Goal: Obtain resource: Download file/media

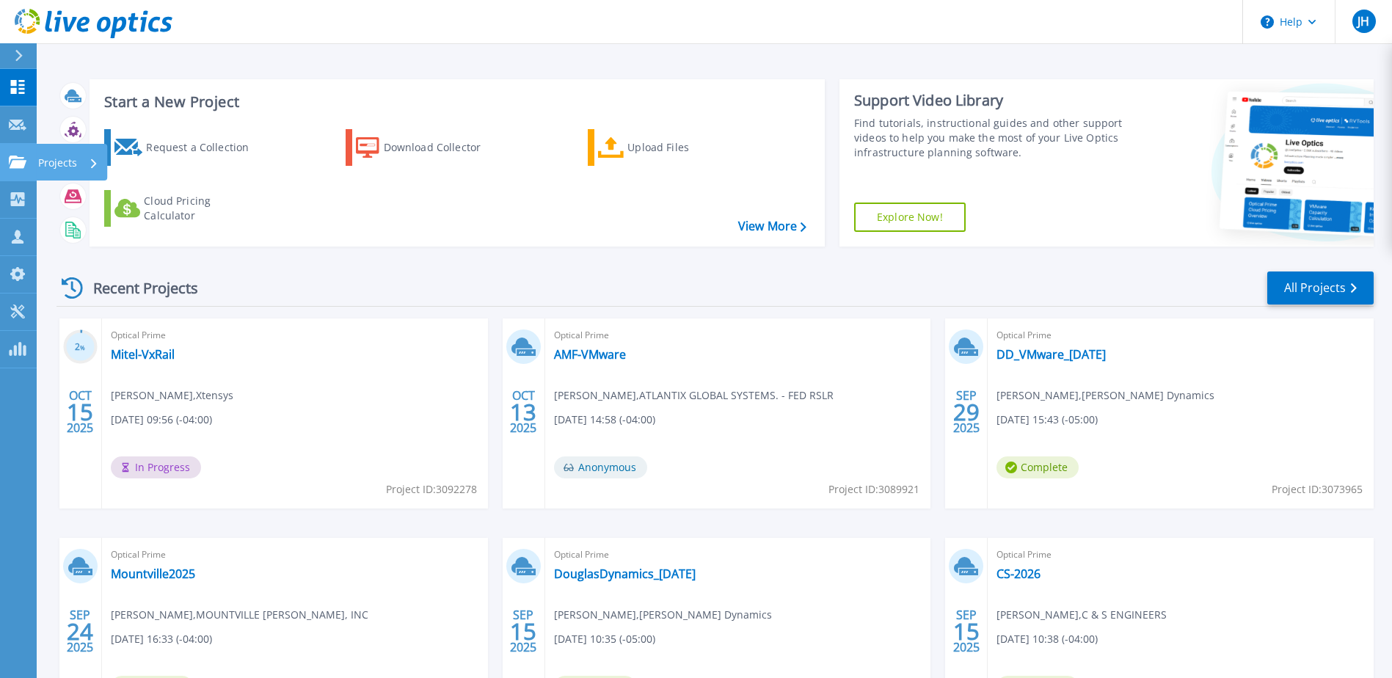
click at [24, 170] on link "Projects Projects" at bounding box center [18, 162] width 37 height 37
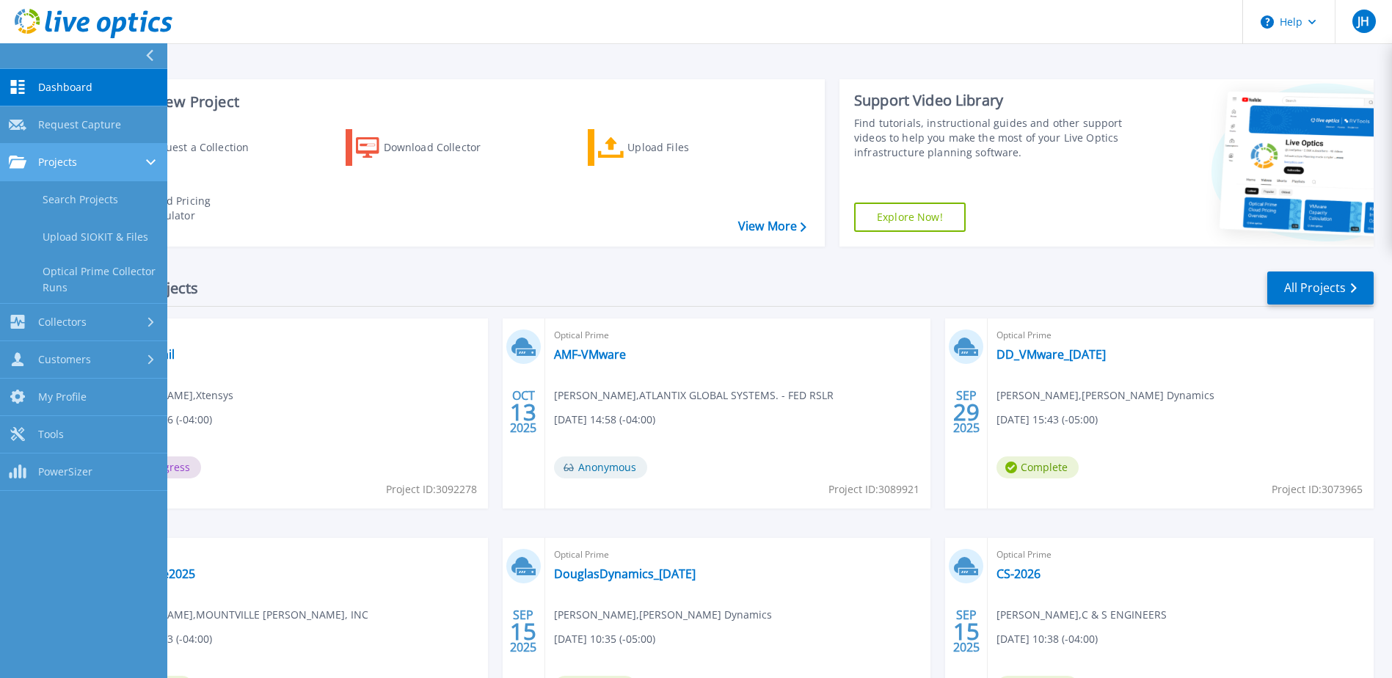
click at [88, 162] on div "Projects" at bounding box center [84, 162] width 150 height 13
click at [93, 205] on link "Search Projects" at bounding box center [83, 199] width 167 height 37
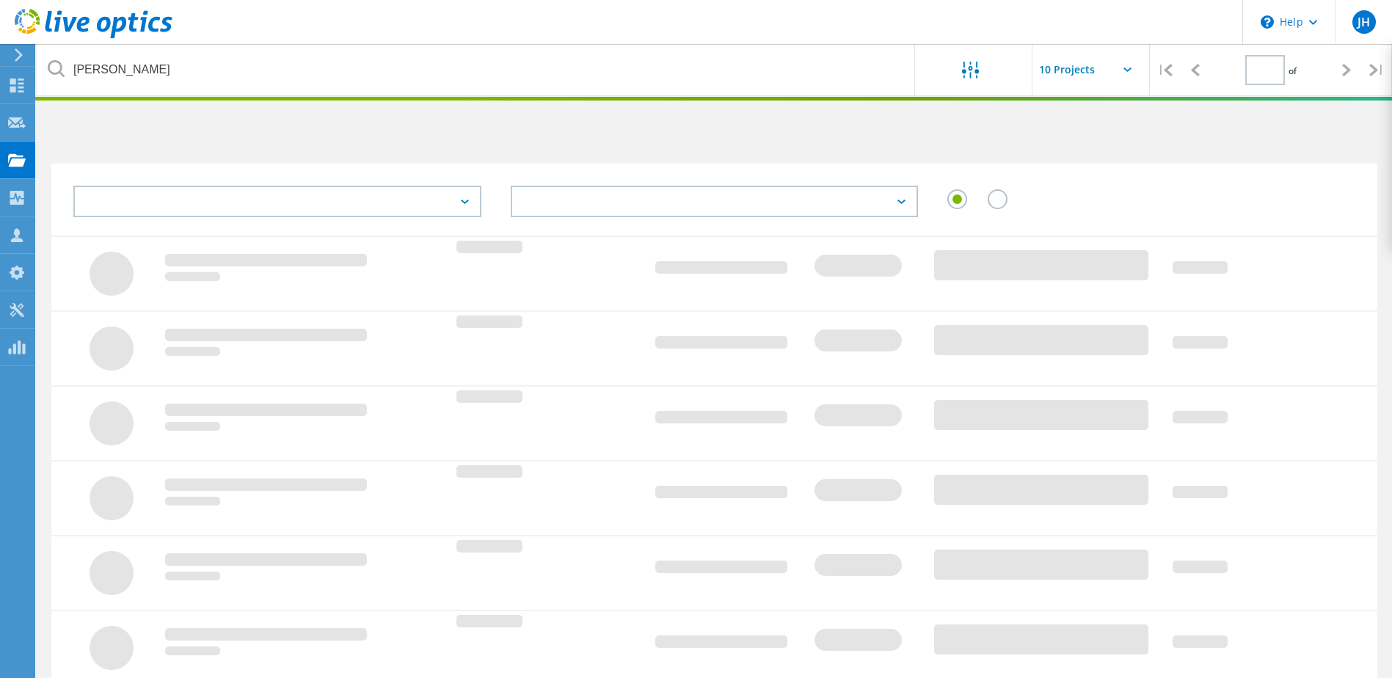
type input "1"
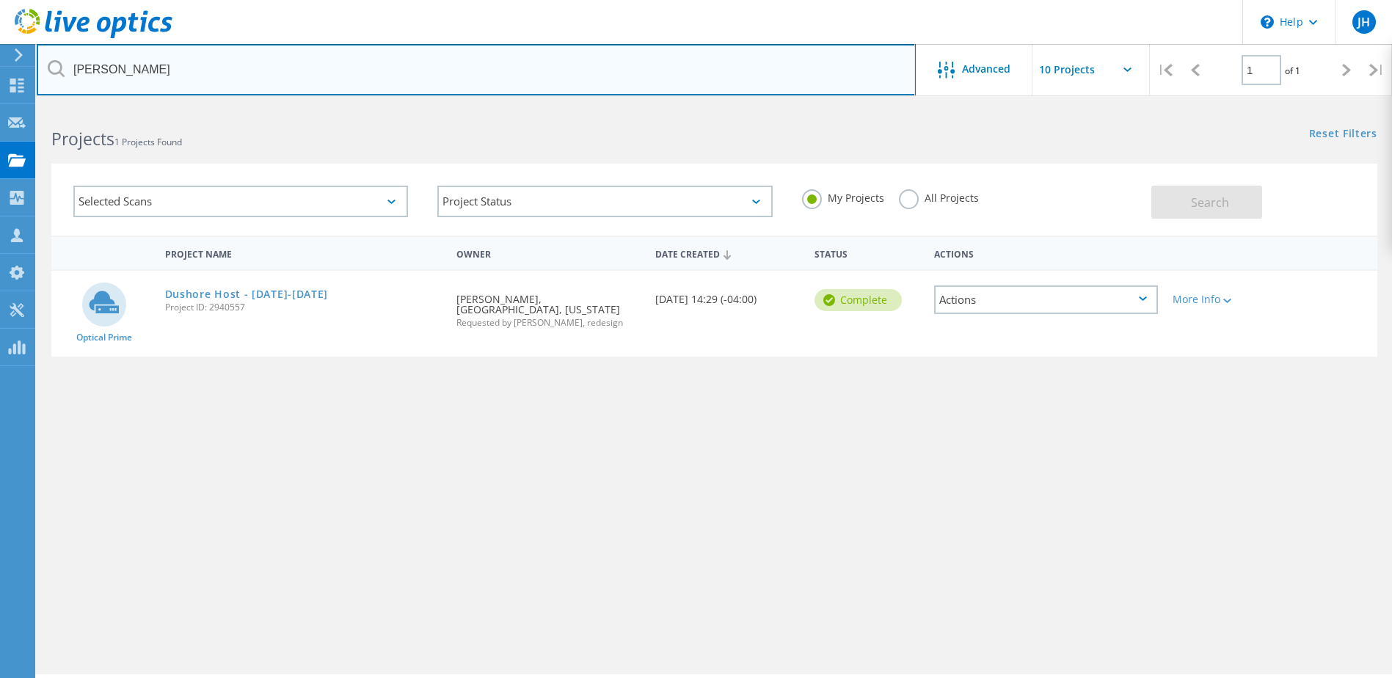
click at [202, 59] on input "sullivan" at bounding box center [476, 69] width 879 height 51
type input "community"
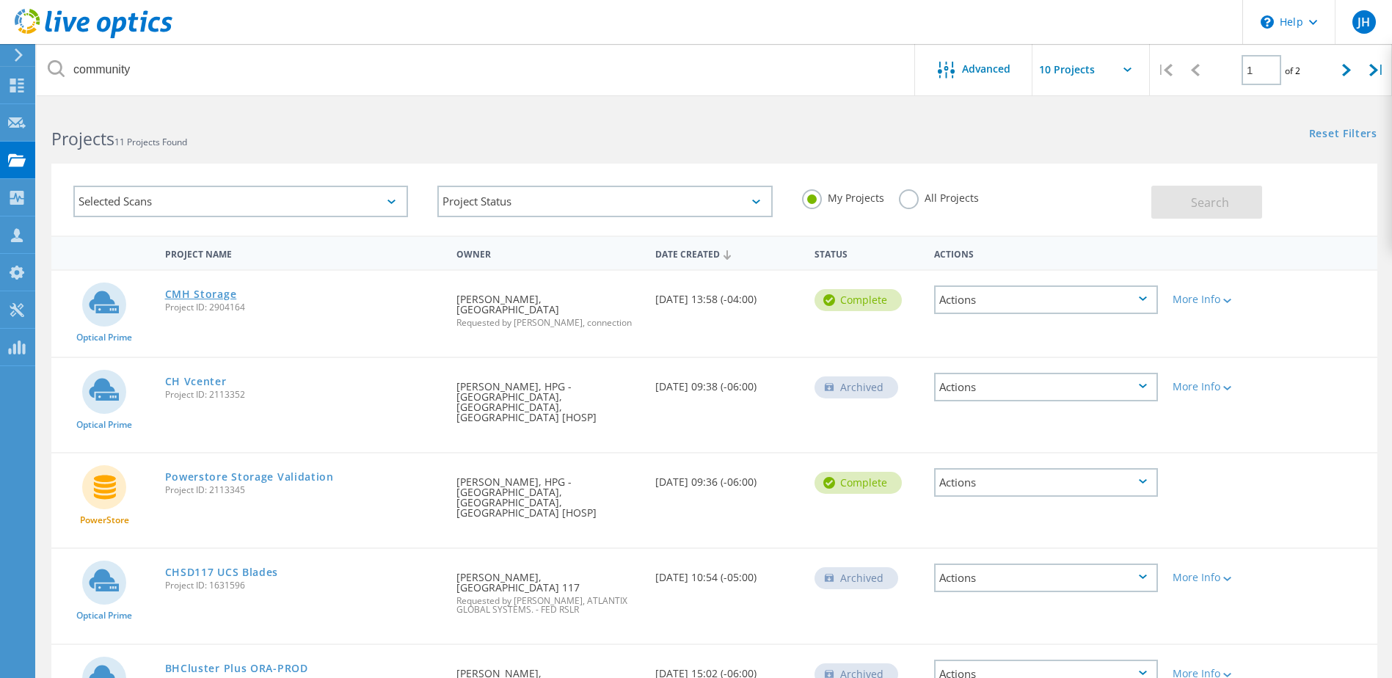
click at [189, 293] on link "CMH Storage" at bounding box center [201, 294] width 72 height 10
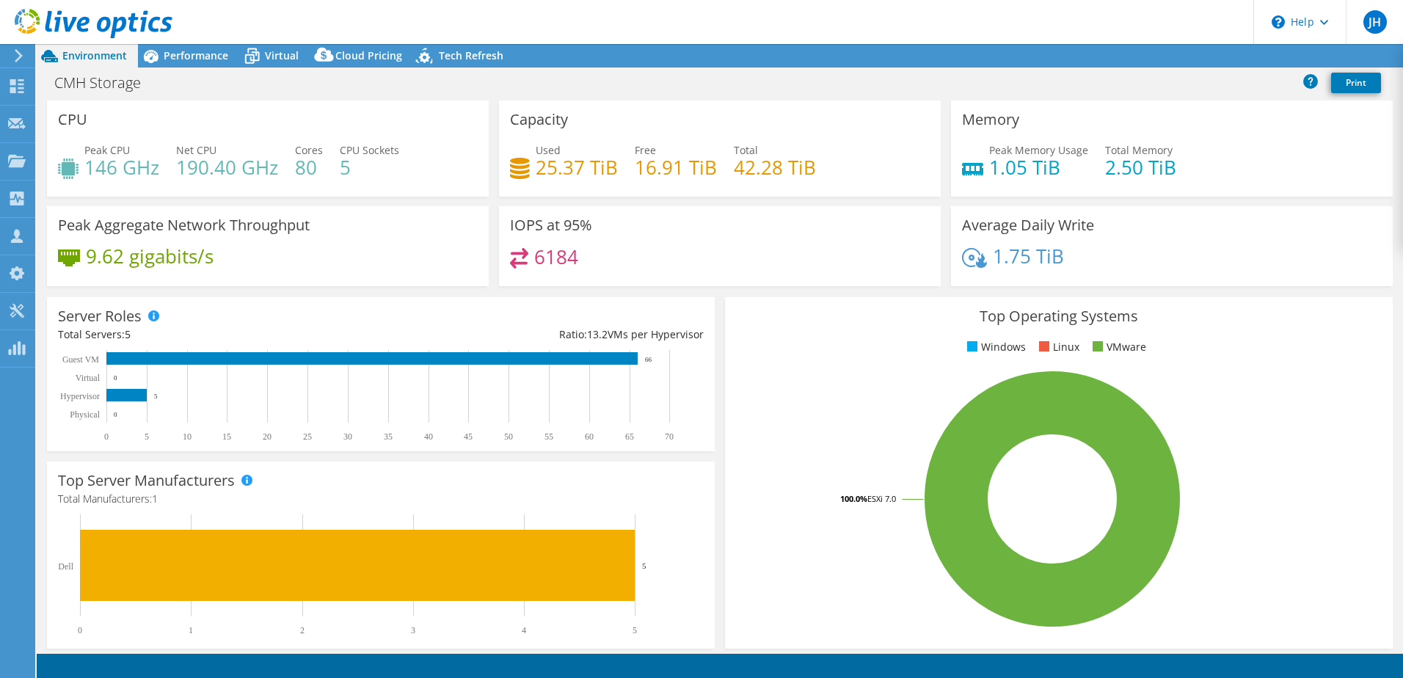
click at [203, 59] on span "Performance" at bounding box center [196, 55] width 65 height 14
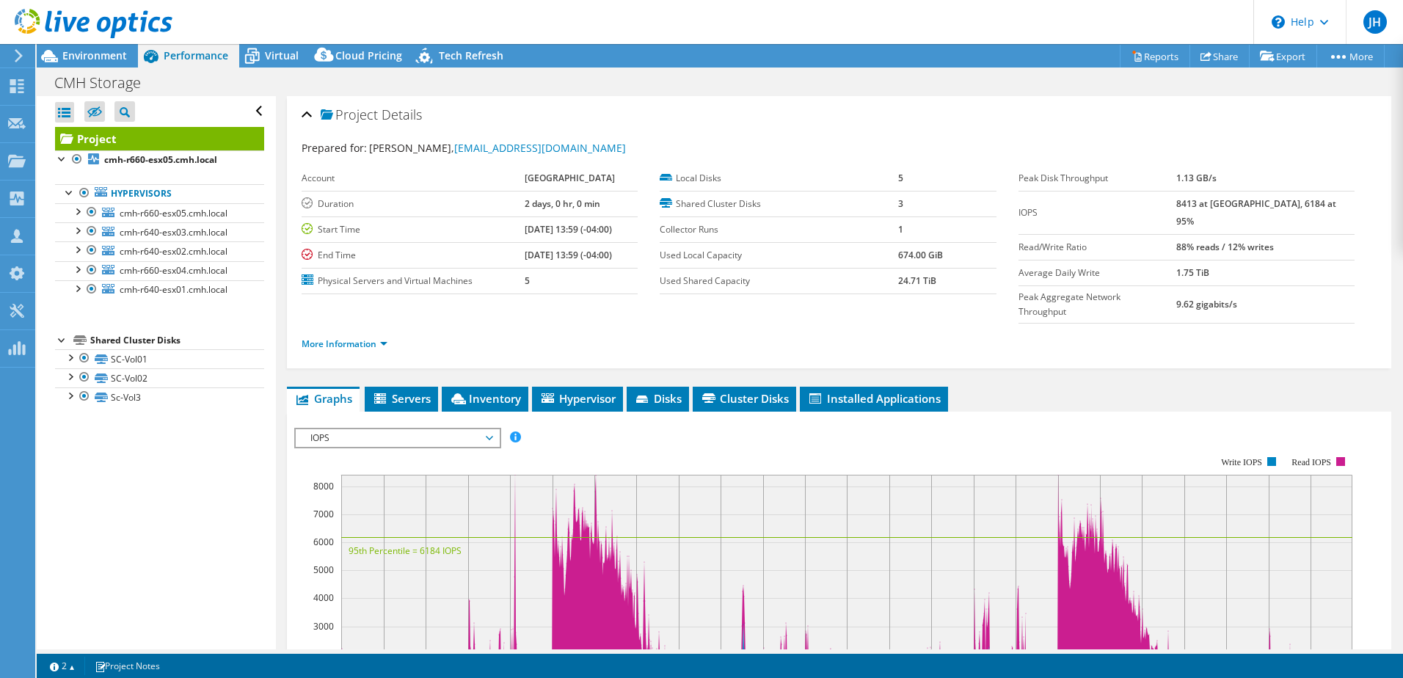
select select "USD"
click at [274, 63] on div "Virtual" at bounding box center [274, 55] width 70 height 23
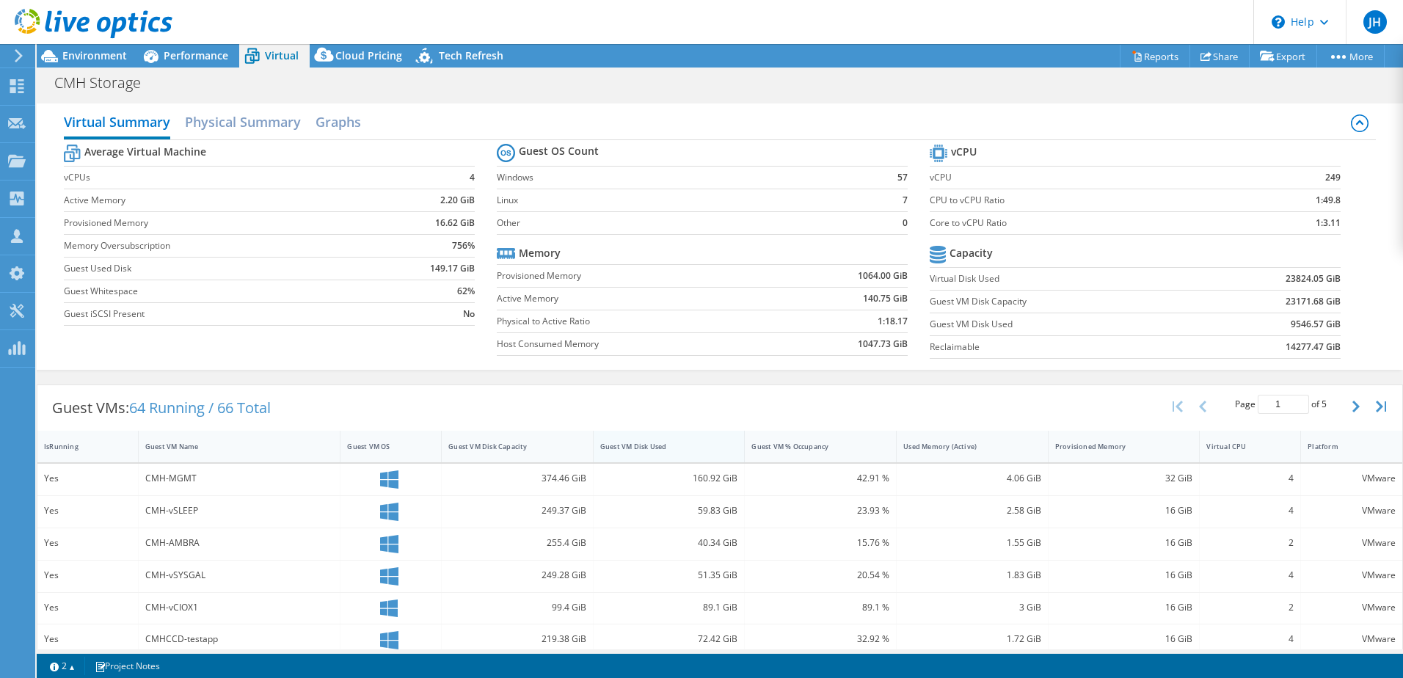
click at [639, 448] on div "Guest VM Disk Used" at bounding box center [660, 447] width 120 height 10
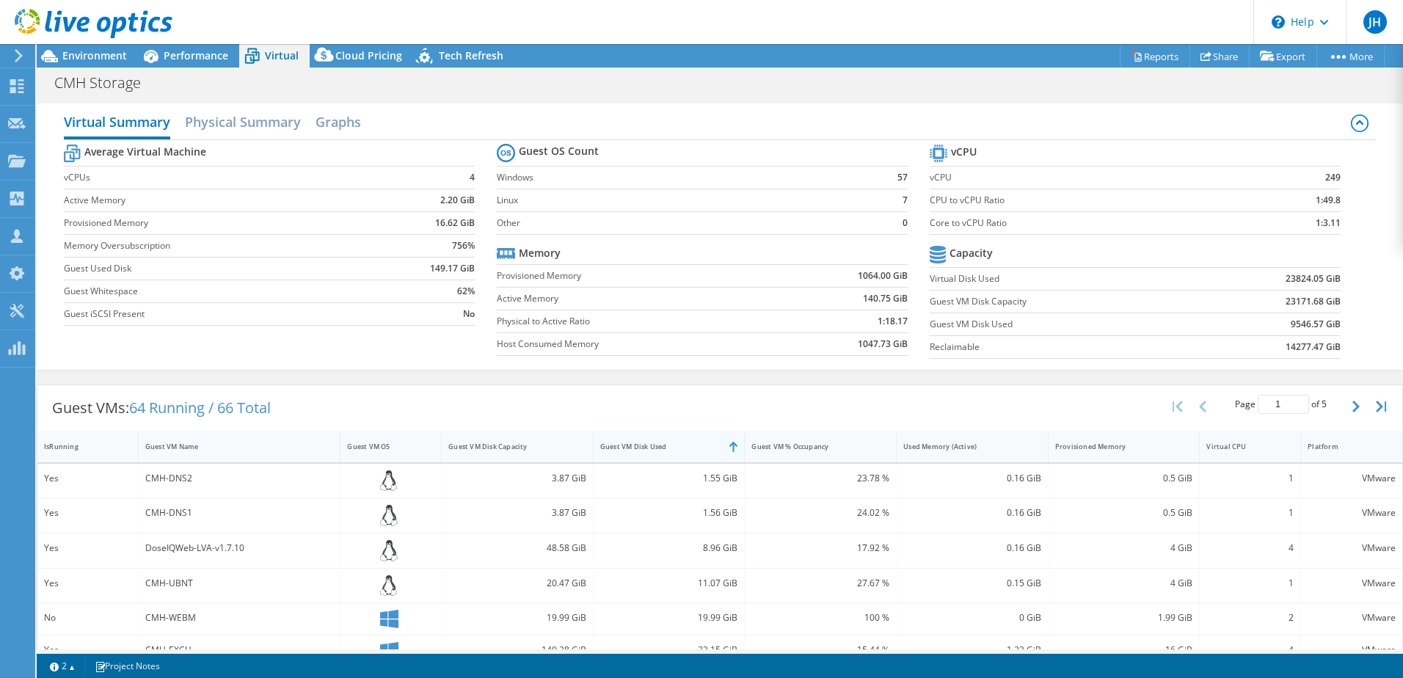
click at [639, 449] on div "Guest VM Disk Used" at bounding box center [660, 447] width 120 height 10
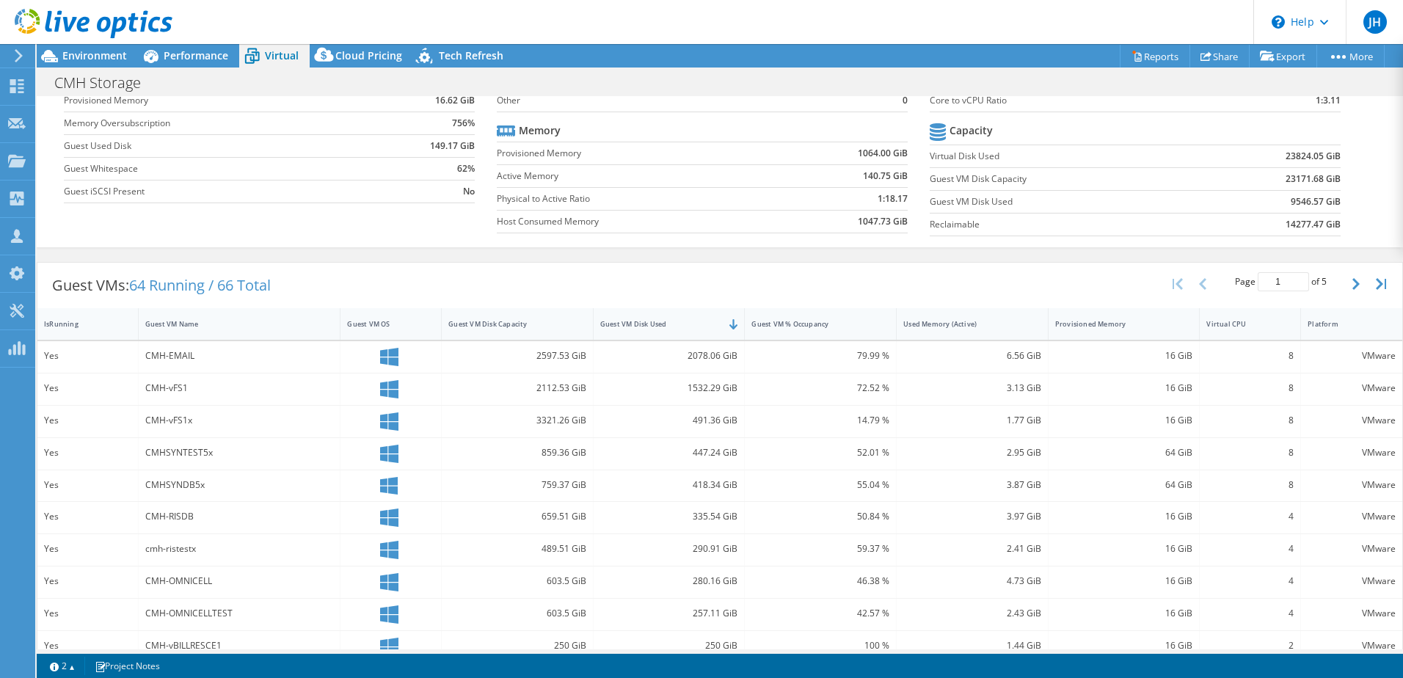
scroll to position [147, 0]
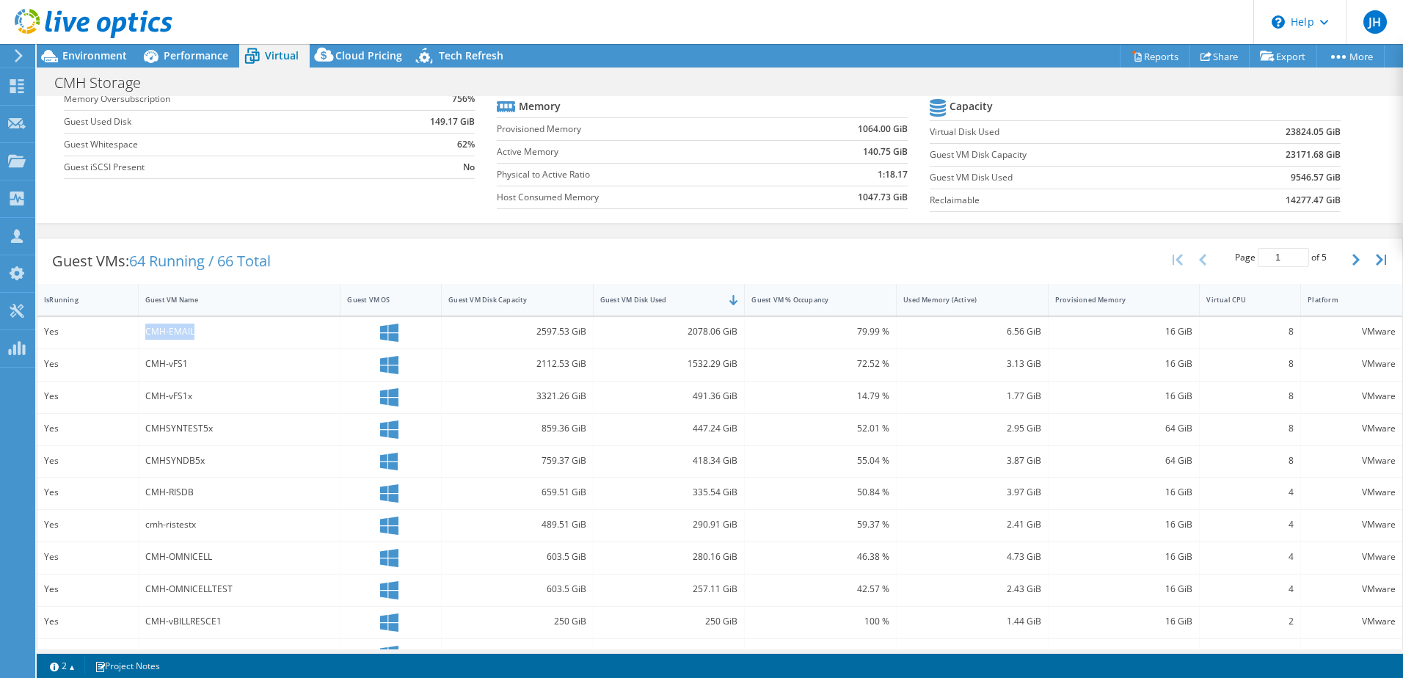
drag, startPoint x: 146, startPoint y: 332, endPoint x: 194, endPoint y: 331, distance: 48.4
click at [194, 331] on div "CMH-EMAIL" at bounding box center [239, 332] width 189 height 16
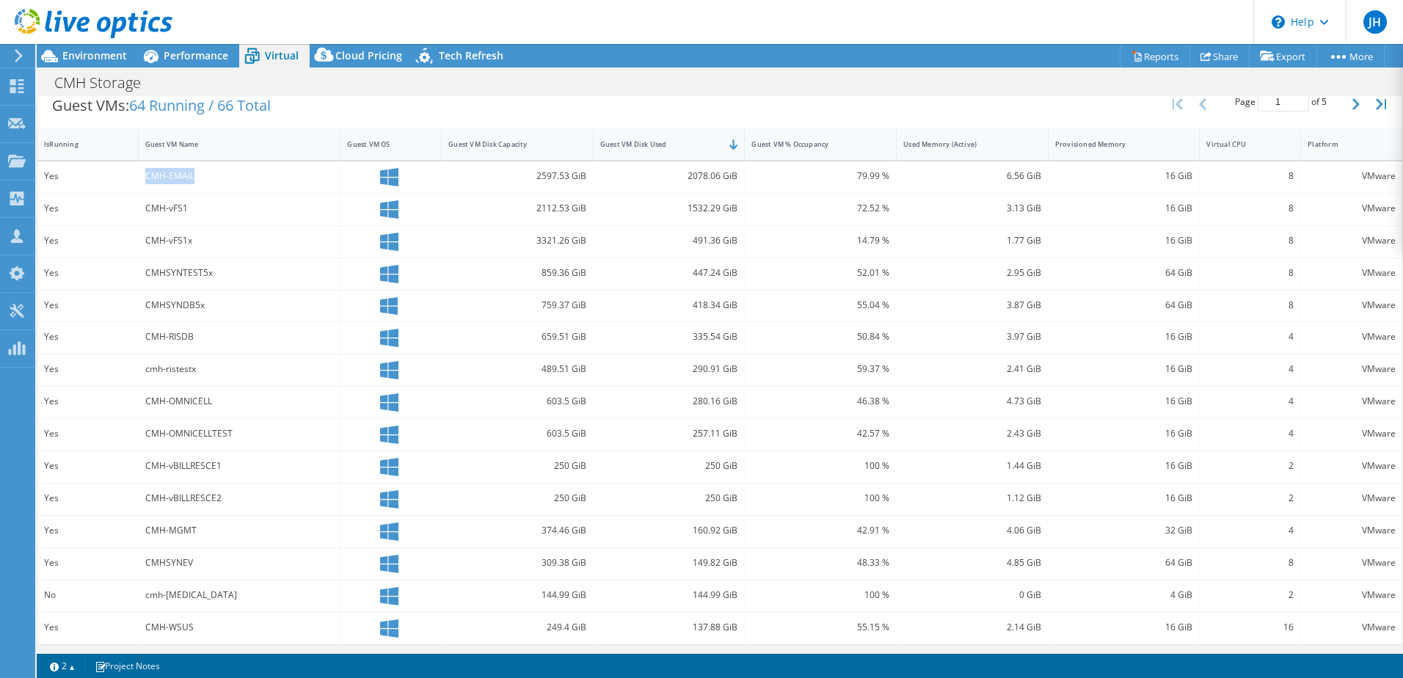
scroll to position [305, 0]
click at [93, 62] on span "Environment" at bounding box center [94, 55] width 65 height 14
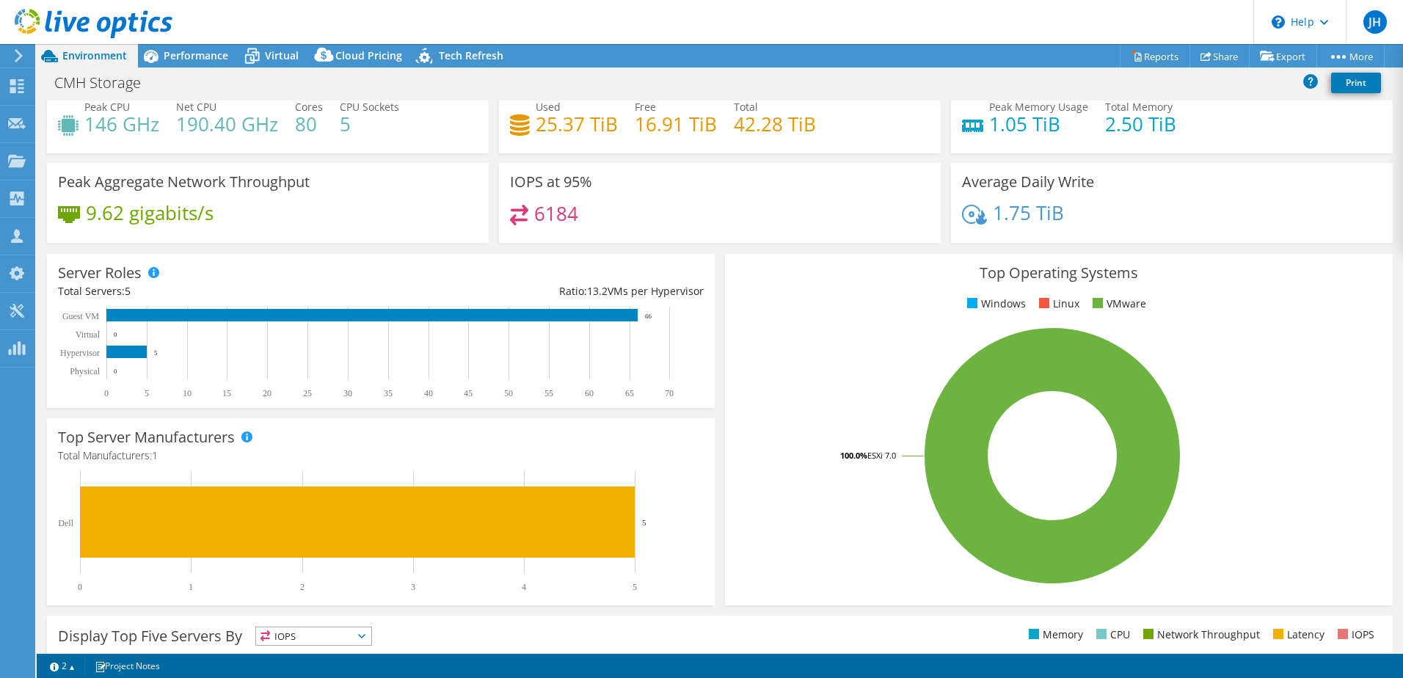
scroll to position [0, 0]
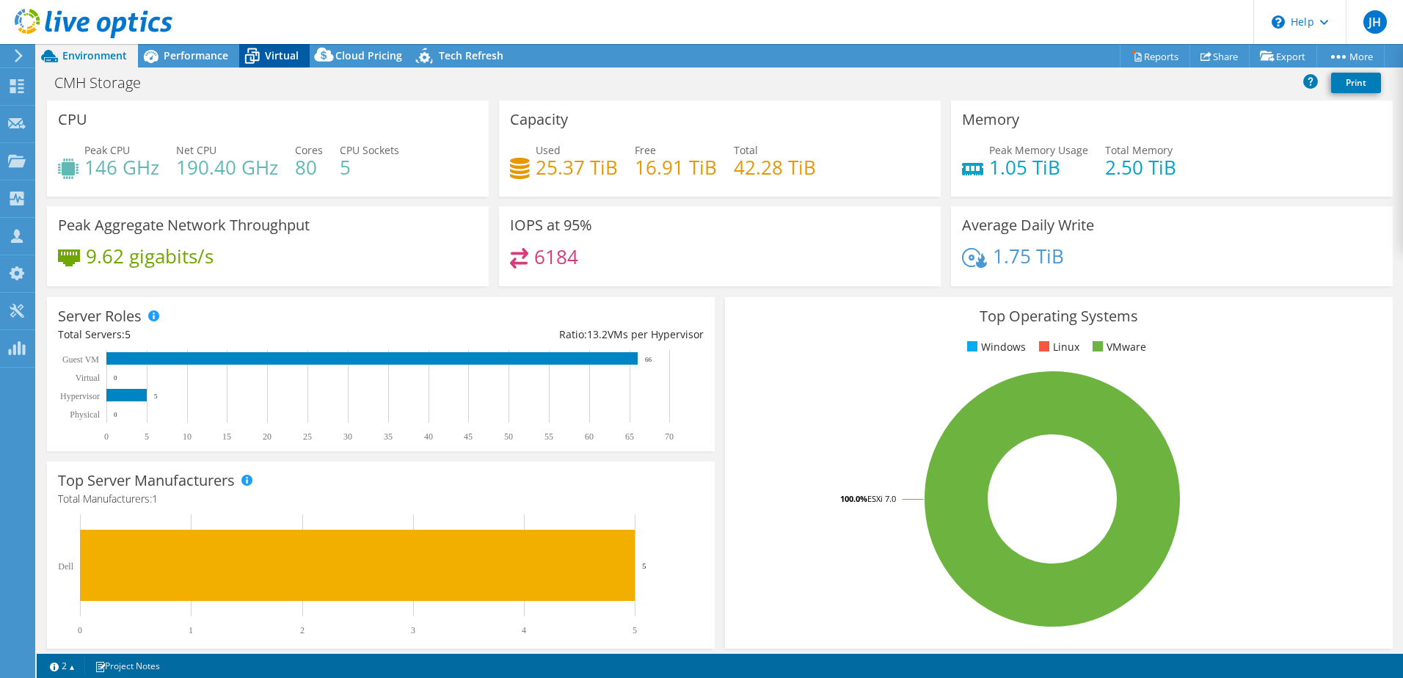
click at [285, 58] on span "Virtual" at bounding box center [282, 55] width 34 height 14
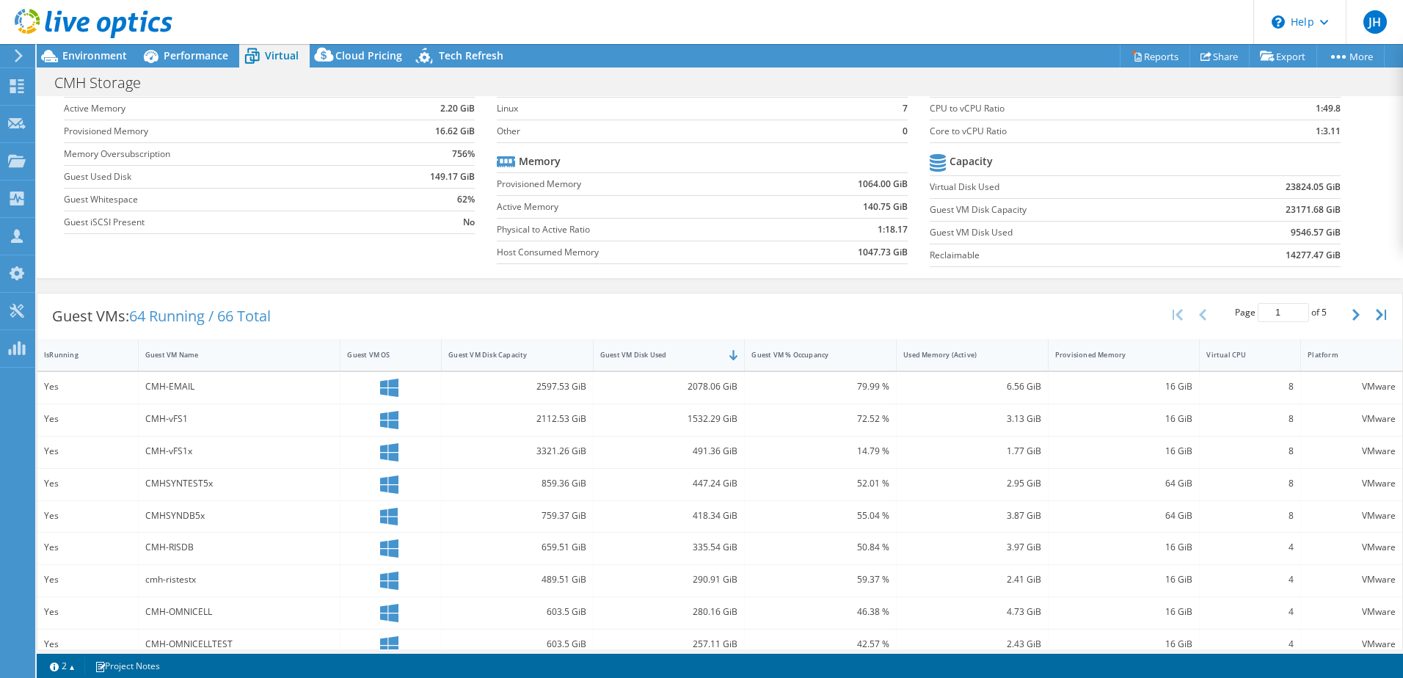
scroll to position [85, 0]
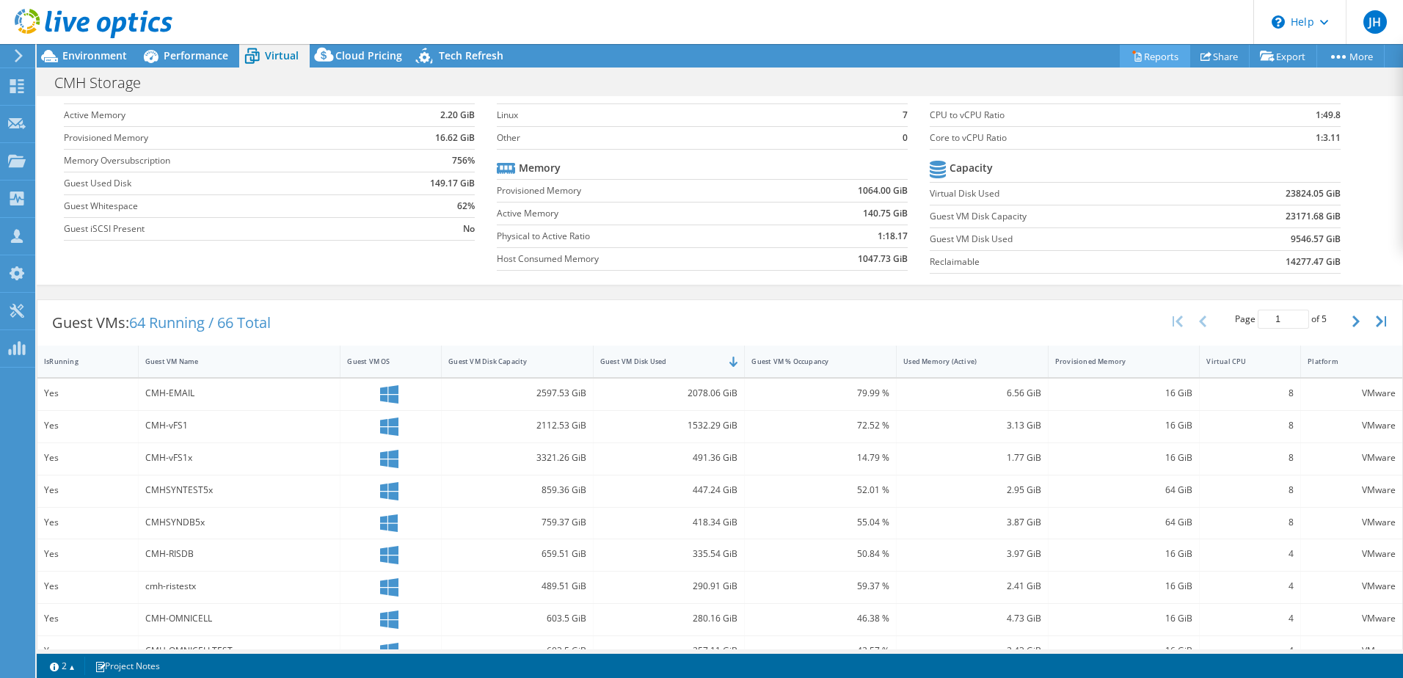
click at [1146, 57] on link "Reports" at bounding box center [1155, 56] width 70 height 23
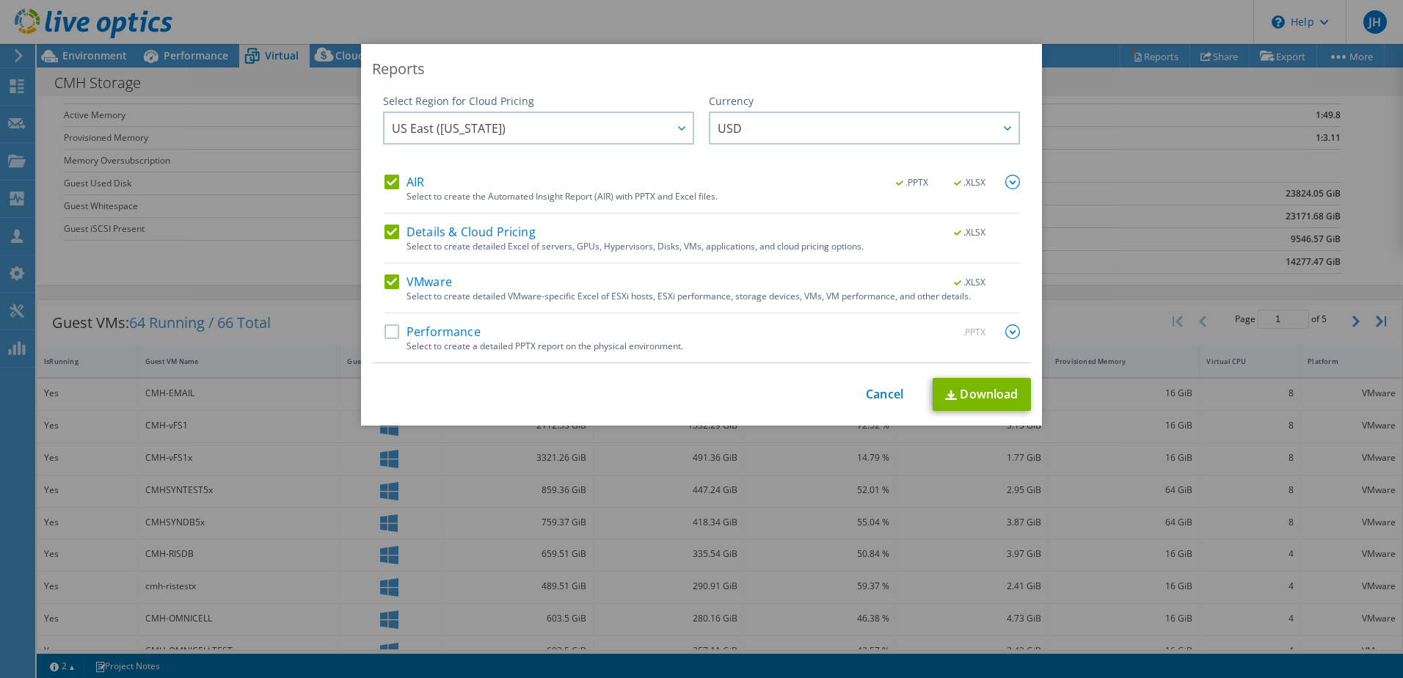
click at [385, 333] on label "Performance" at bounding box center [433, 331] width 96 height 15
click at [0, 0] on input "Performance" at bounding box center [0, 0] width 0 height 0
click at [967, 390] on link "Download" at bounding box center [982, 394] width 98 height 33
click at [881, 396] on link "Cancel" at bounding box center [884, 395] width 37 height 14
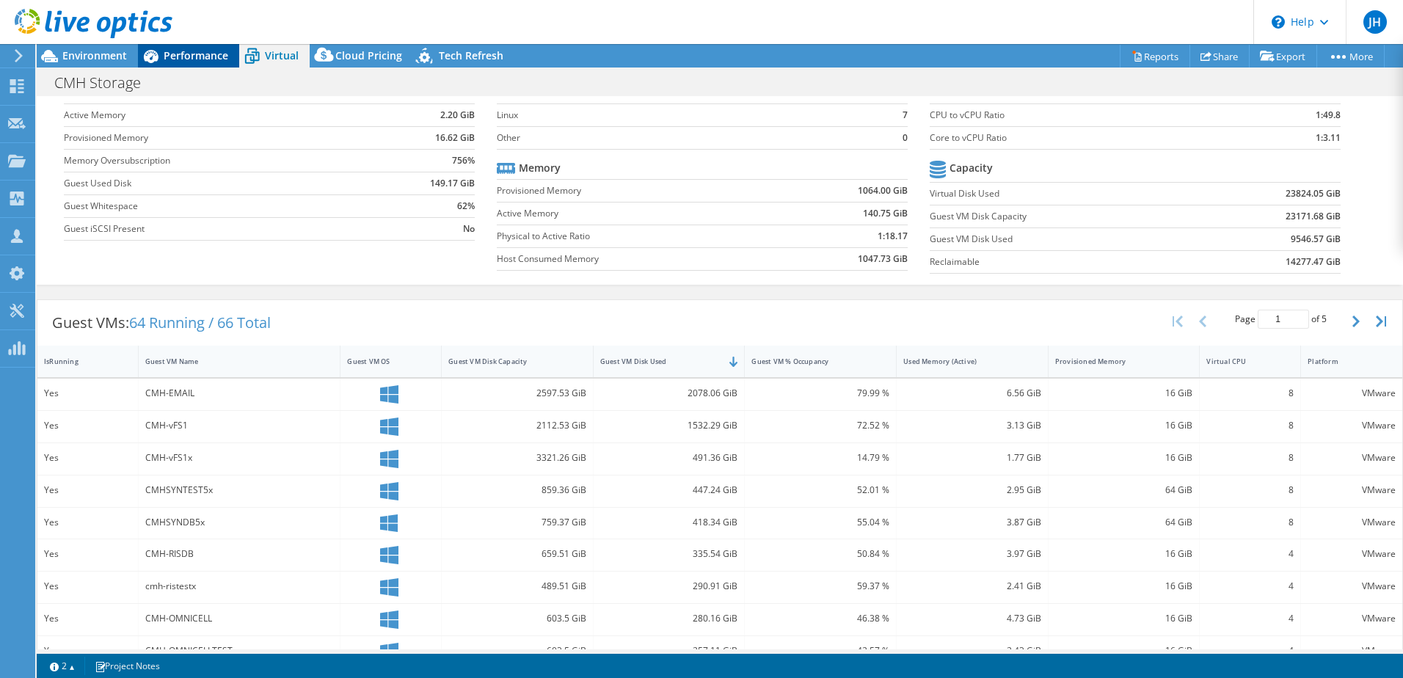
click at [181, 50] on span "Performance" at bounding box center [196, 55] width 65 height 14
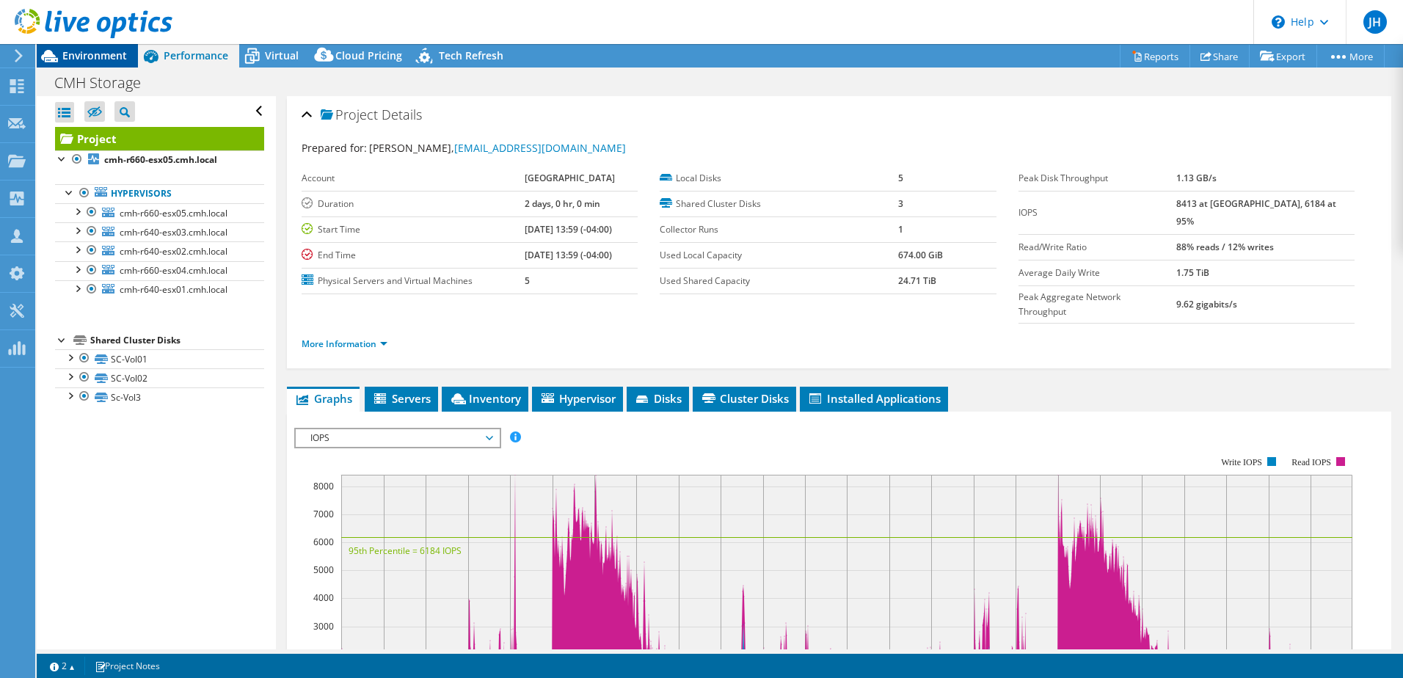
click at [95, 52] on span "Environment" at bounding box center [94, 55] width 65 height 14
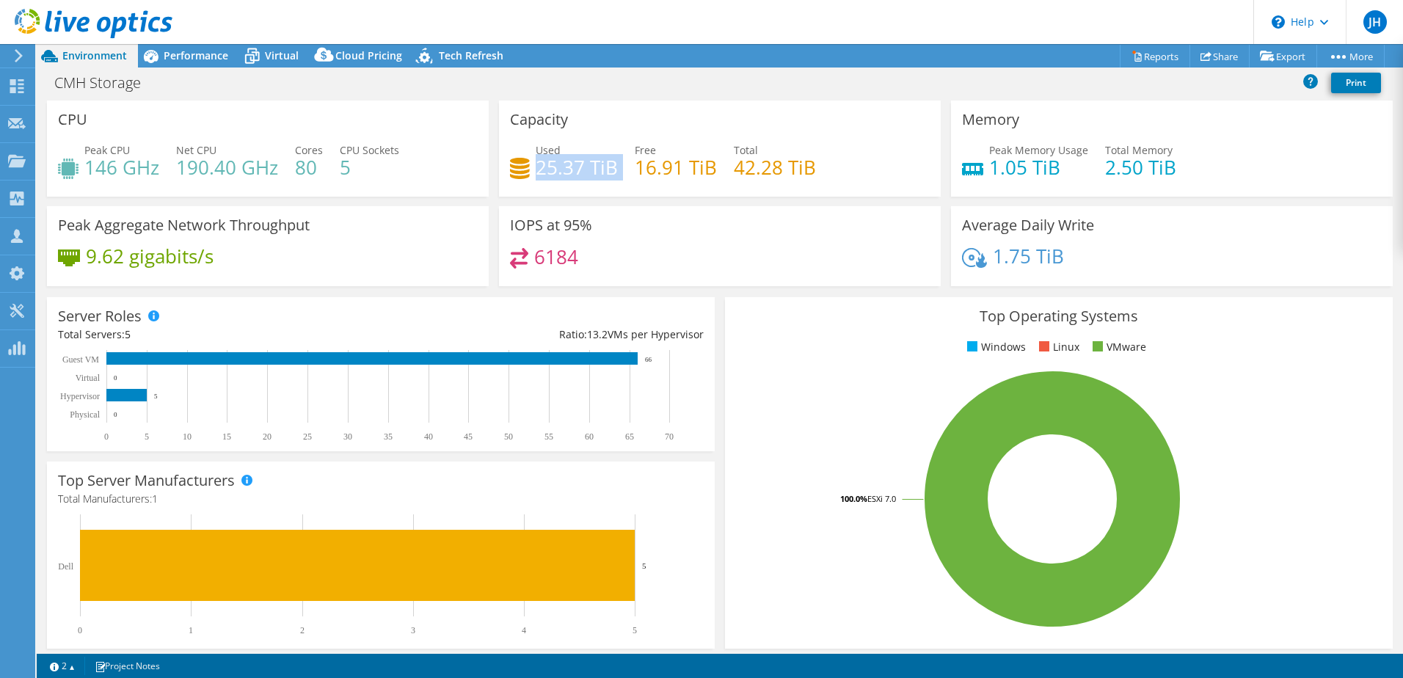
drag, startPoint x: 537, startPoint y: 166, endPoint x: 617, endPoint y: 164, distance: 80.7
click at [617, 164] on div "Used 25.37 TiB Free 16.91 TiB Total 42.28 TiB" at bounding box center [720, 166] width 420 height 48
click at [273, 58] on span "Virtual" at bounding box center [282, 55] width 34 height 14
